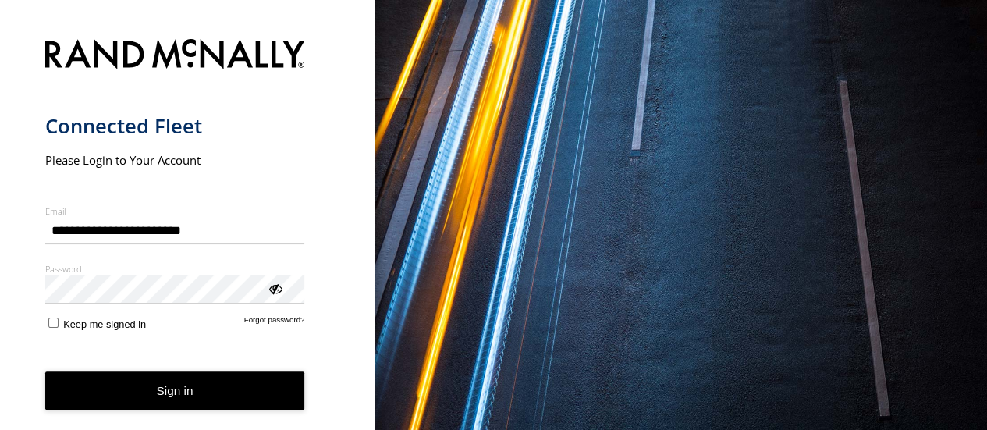
click at [165, 393] on button "Sign in" at bounding box center [175, 390] width 260 height 38
click at [167, 395] on button "Sign in" at bounding box center [175, 390] width 260 height 38
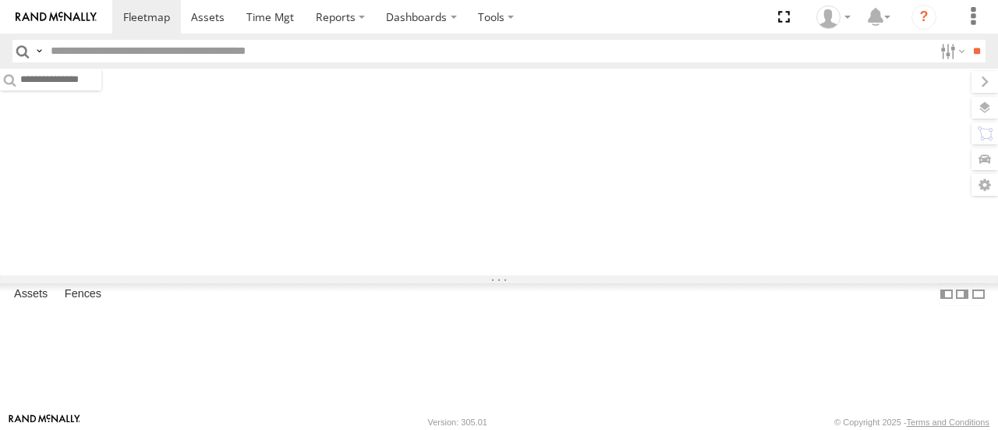
click at [108, 54] on input "text" at bounding box center [488, 51] width 889 height 23
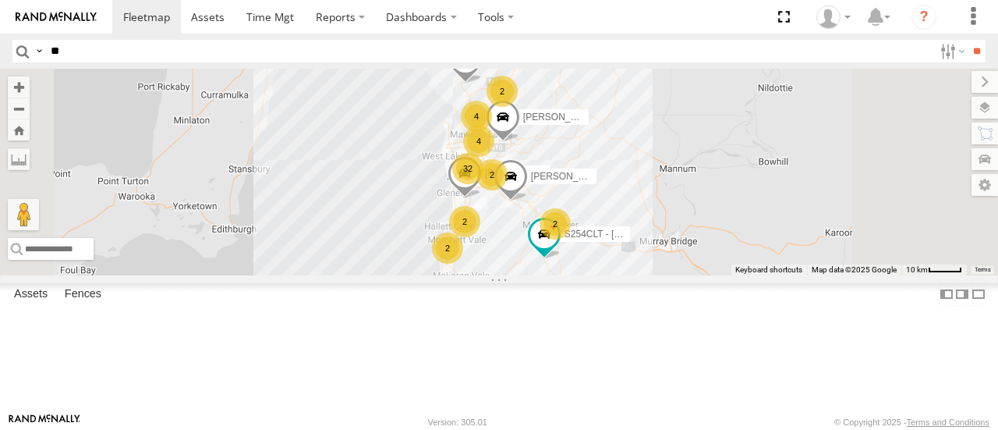
type input "*"
type input "*****"
click at [968, 40] on input "**" at bounding box center [977, 51] width 18 height 23
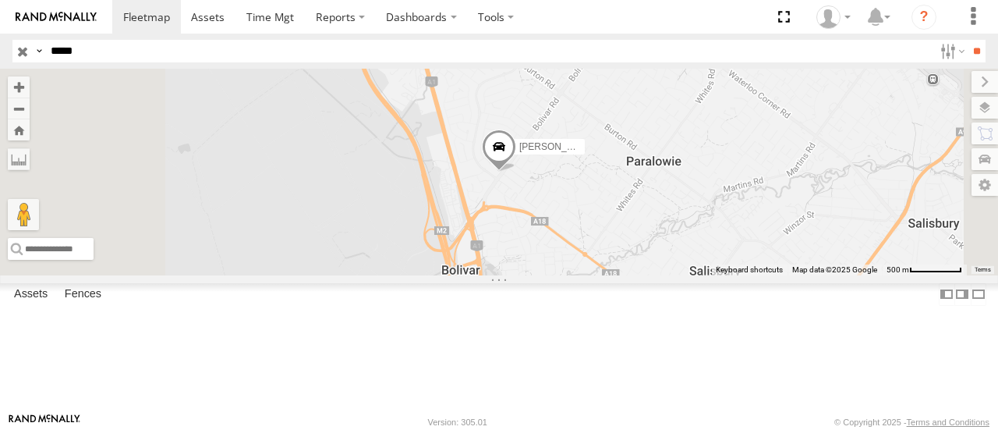
click at [516, 172] on span at bounding box center [499, 151] width 34 height 42
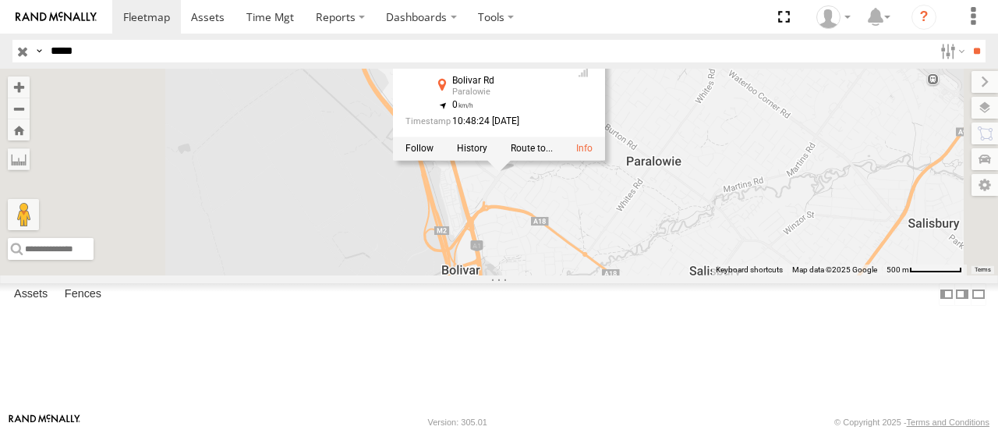
click at [605, 161] on div at bounding box center [499, 148] width 212 height 23
click at [908, 219] on div "[PERSON_NAME] [PERSON_NAME] All Assets Bolivar Rd Paralowie -34.75918 , 138.596…" at bounding box center [499, 172] width 998 height 206
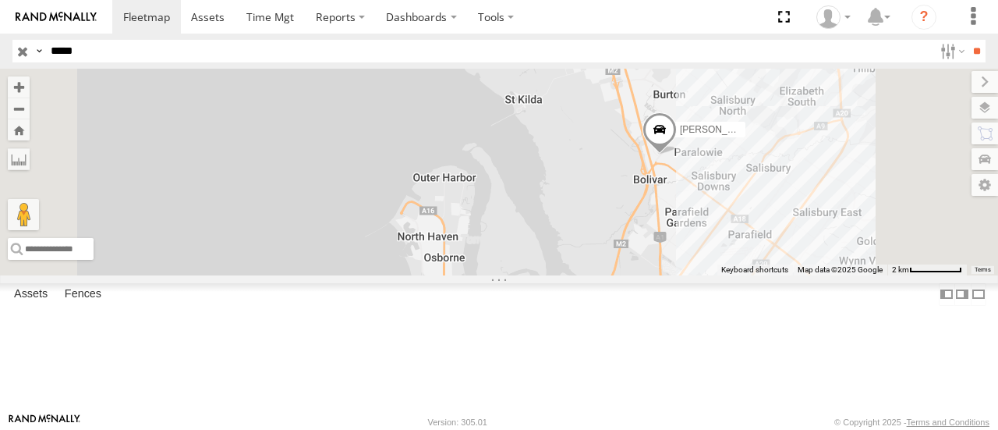
click at [774, 275] on div "[PERSON_NAME]" at bounding box center [499, 172] width 998 height 206
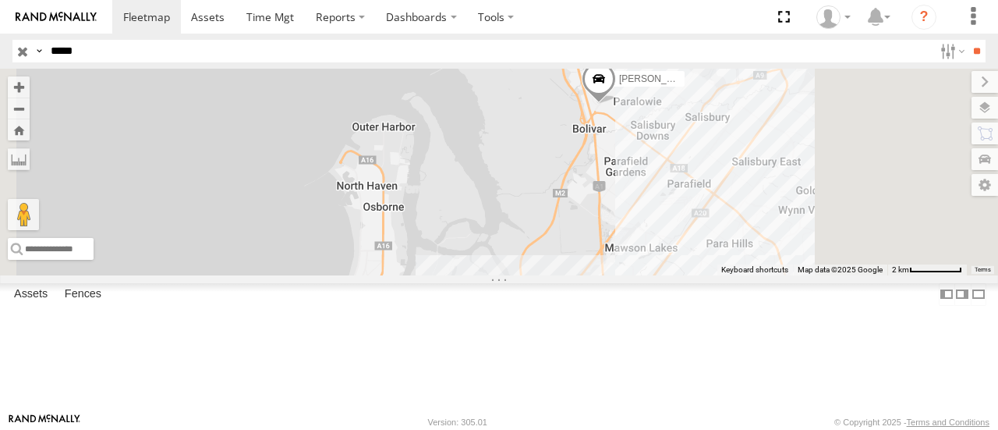
drag, startPoint x: 744, startPoint y: 257, endPoint x: 683, endPoint y: 204, distance: 80.2
click at [683, 204] on div "[PERSON_NAME]" at bounding box center [499, 172] width 998 height 206
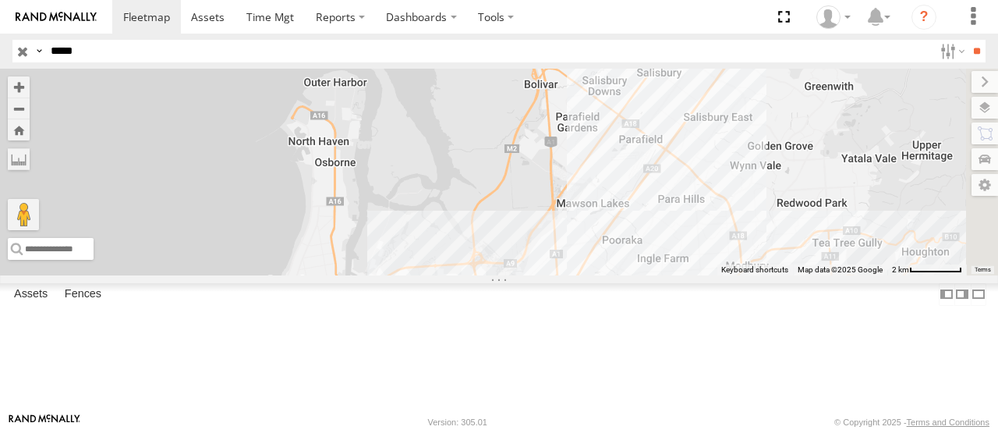
drag, startPoint x: 714, startPoint y: 268, endPoint x: 664, endPoint y: 221, distance: 69.0
click at [664, 221] on div "[PERSON_NAME]" at bounding box center [499, 172] width 998 height 206
